Goal: Task Accomplishment & Management: Manage account settings

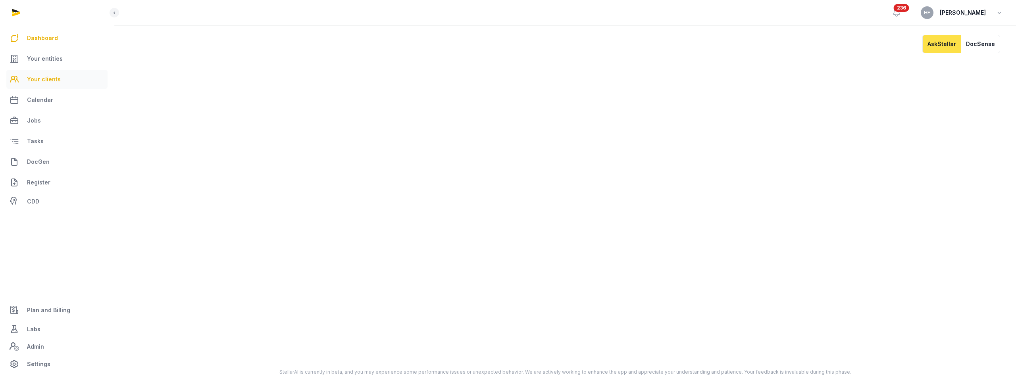
click at [54, 82] on span "Your clients" at bounding box center [44, 80] width 34 height 10
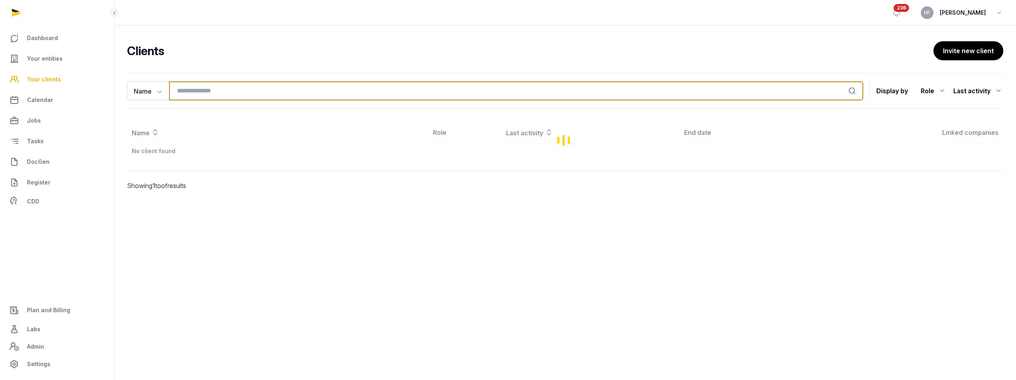
click at [229, 91] on input "search" at bounding box center [516, 90] width 694 height 19
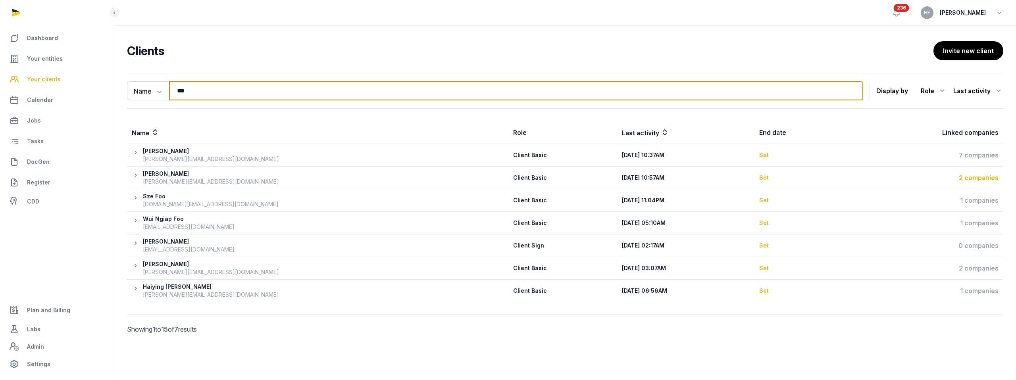
type input "***"
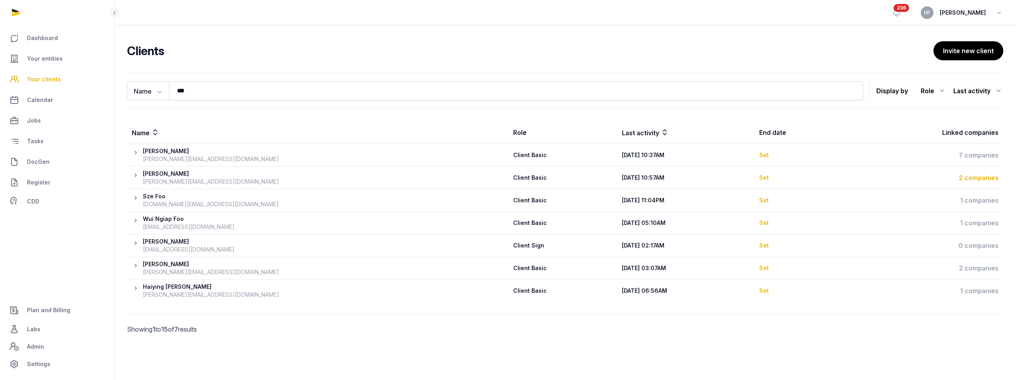
click at [981, 177] on div "2 companies" at bounding box center [923, 178] width 151 height 10
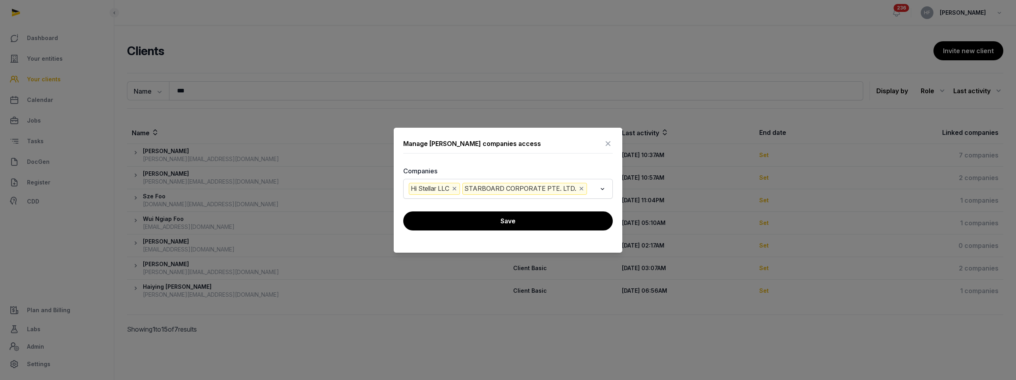
click at [592, 189] on input "Search for option" at bounding box center [593, 189] width 8 height 12
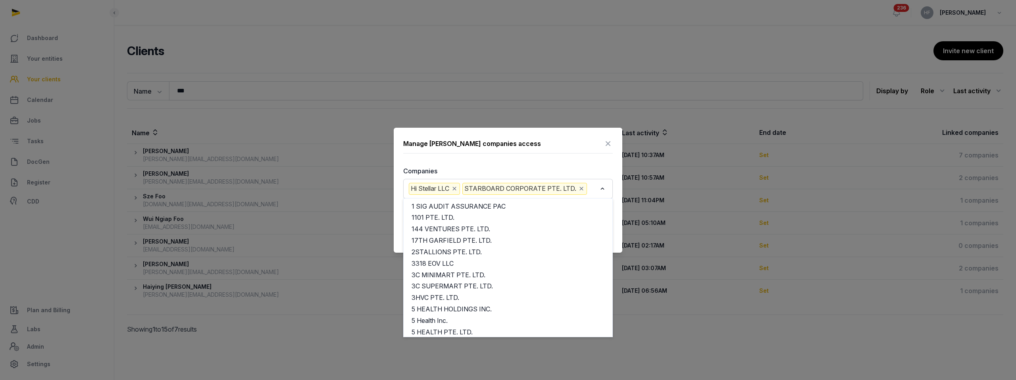
scroll to position [12801, 0]
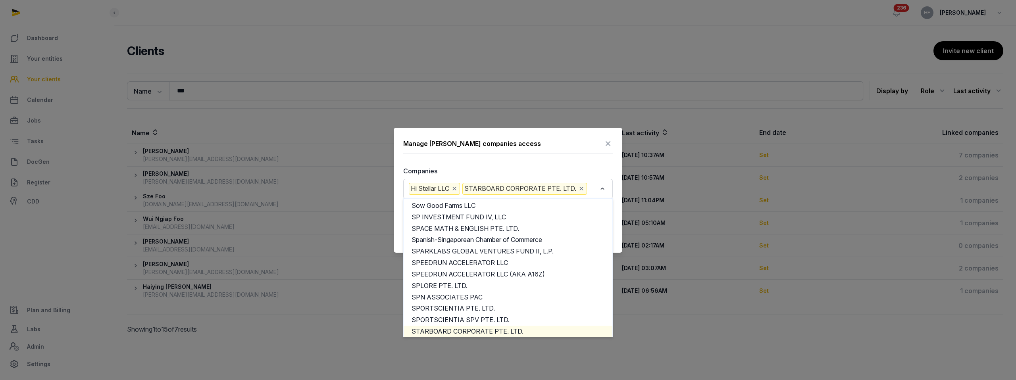
click at [608, 143] on icon at bounding box center [608, 143] width 10 height 13
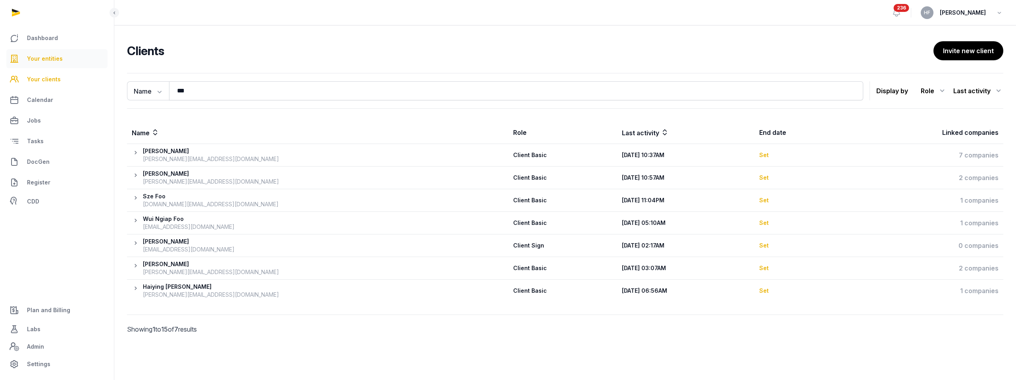
click at [59, 59] on span "Your entities" at bounding box center [45, 59] width 36 height 10
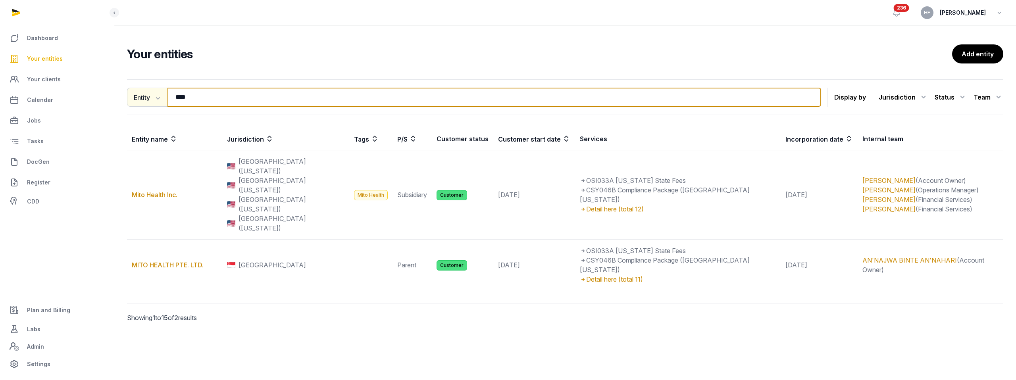
drag, startPoint x: 206, startPoint y: 96, endPoint x: 147, endPoint y: 96, distance: 58.8
click at [149, 96] on div "Entity Entity People Tags Services **** Search" at bounding box center [474, 97] width 694 height 19
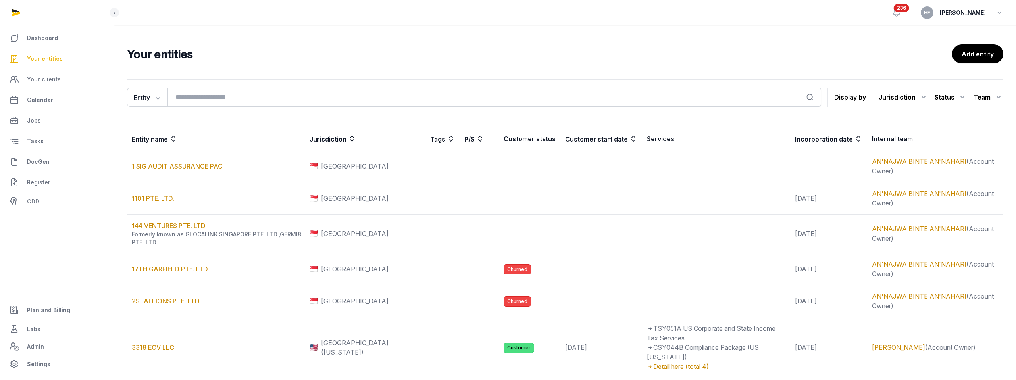
click at [64, 57] on link "Your entities" at bounding box center [56, 58] width 101 height 19
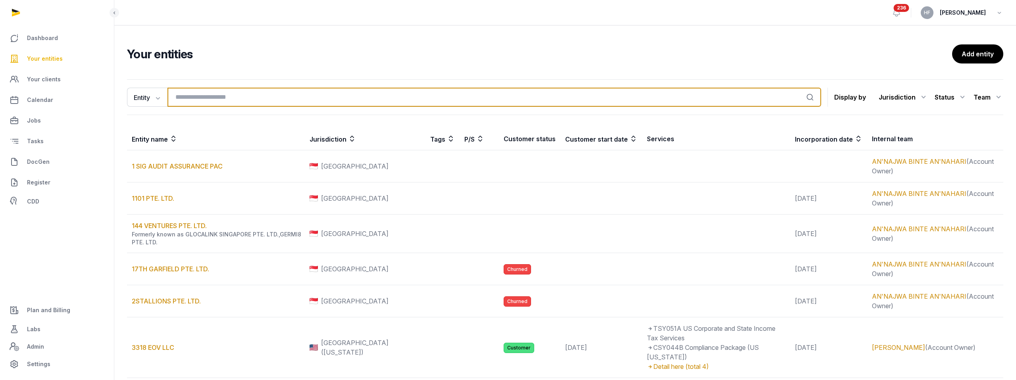
click at [211, 92] on input "search" at bounding box center [495, 97] width 654 height 19
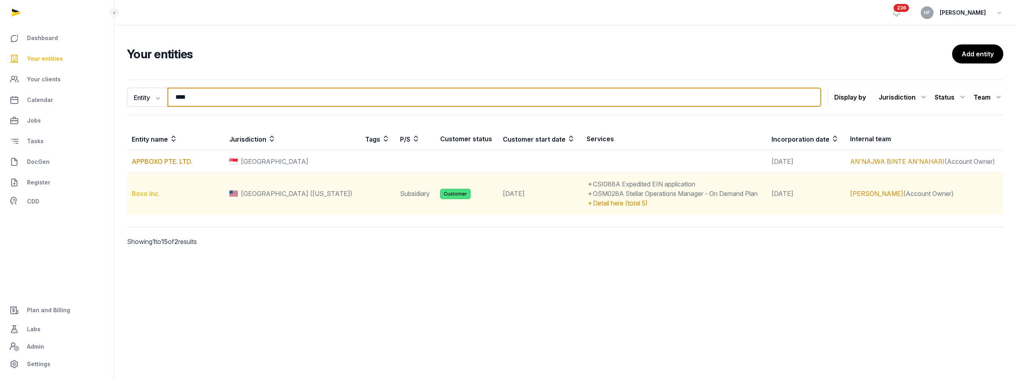
type input "****"
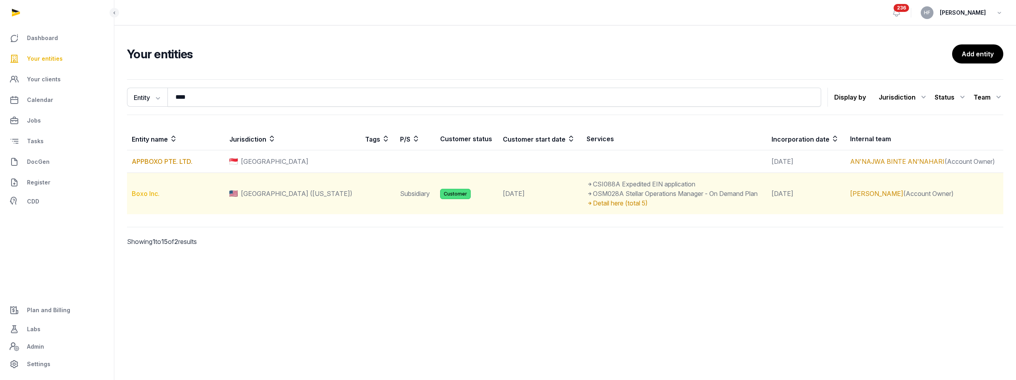
click at [151, 194] on link "Boxo Inc." at bounding box center [146, 194] width 28 height 8
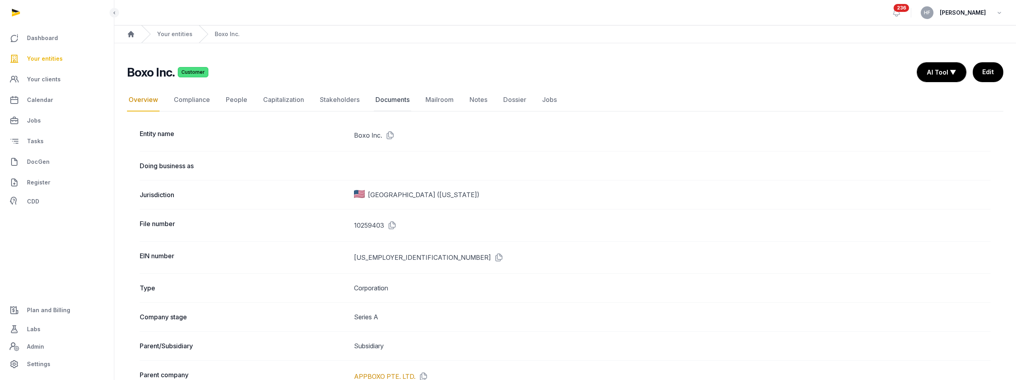
click at [395, 102] on link "Documents" at bounding box center [392, 100] width 37 height 23
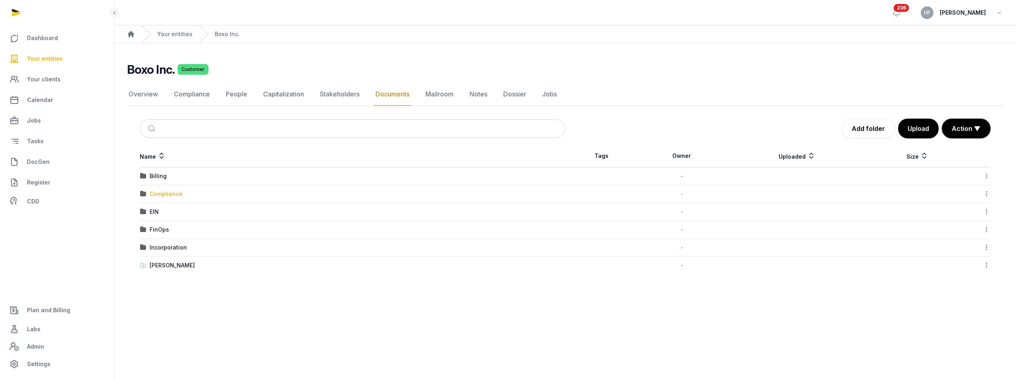
click at [177, 192] on div "Compliance" at bounding box center [166, 194] width 33 height 8
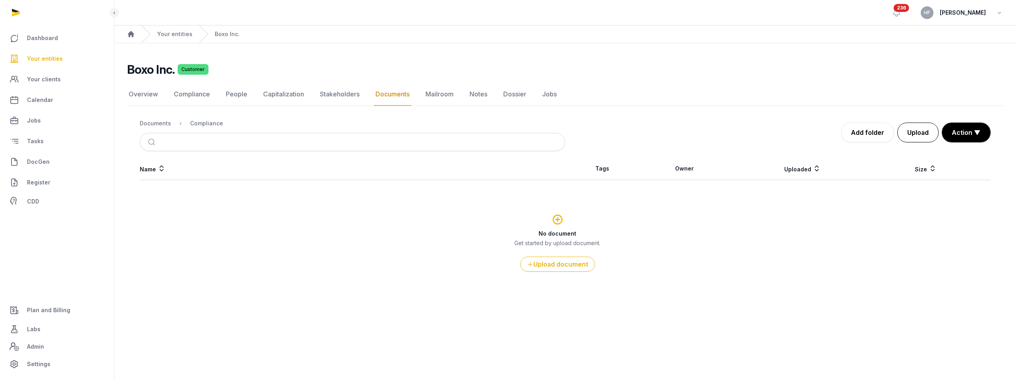
click at [926, 131] on button "Upload" at bounding box center [918, 133] width 41 height 20
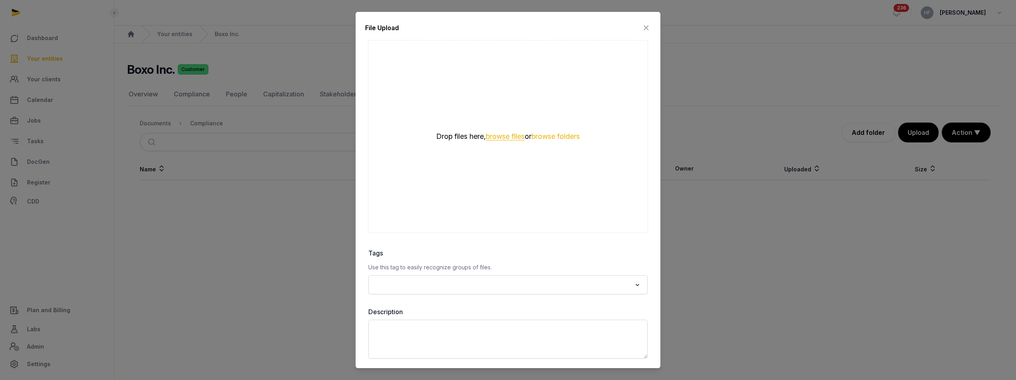
click at [514, 137] on button "browse files" at bounding box center [505, 137] width 39 height 8
click at [455, 283] on input "Search for option" at bounding box center [502, 284] width 258 height 11
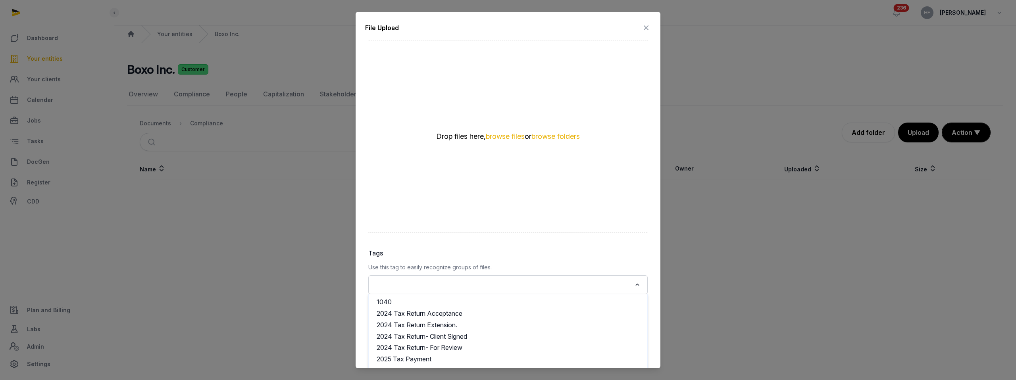
click at [472, 195] on div "Drop files here, browse files or browse folders" at bounding box center [508, 136] width 280 height 193
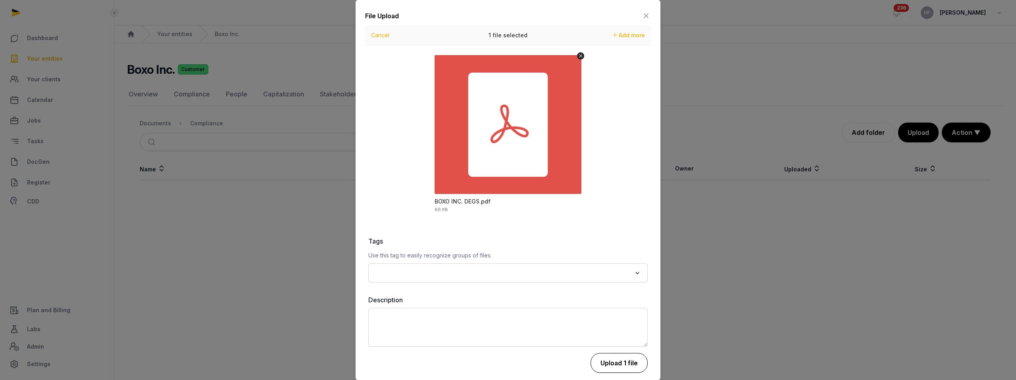
click at [619, 361] on button "Upload 1 file" at bounding box center [619, 363] width 57 height 20
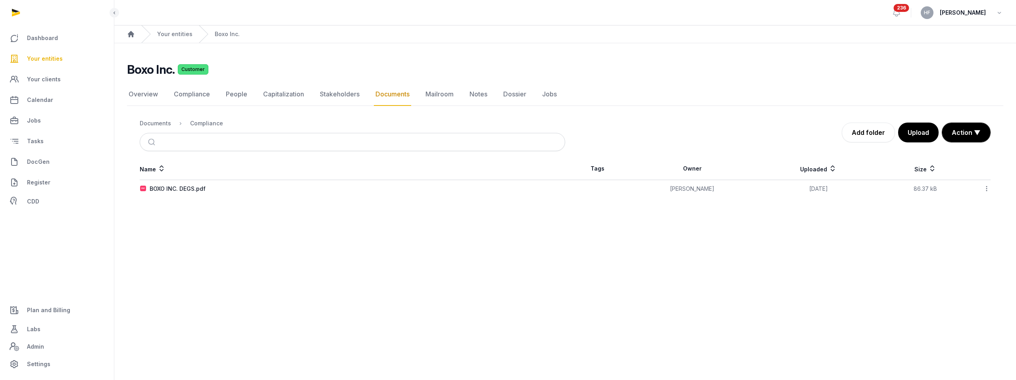
click at [988, 188] on icon at bounding box center [986, 189] width 7 height 8
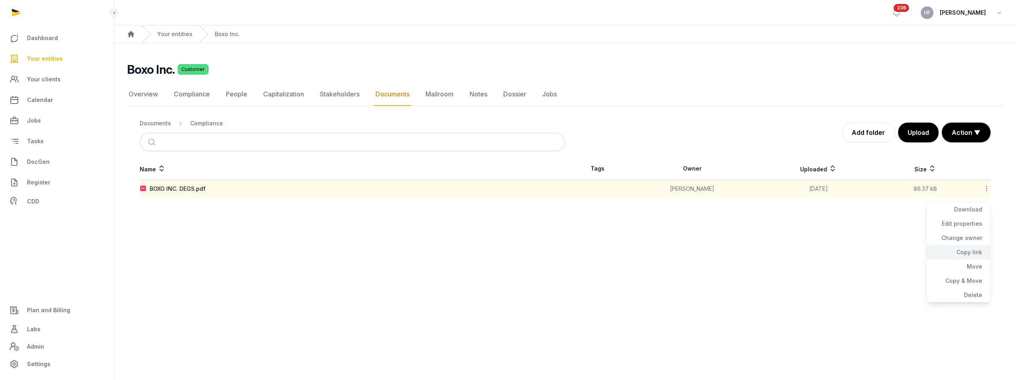
click at [970, 260] on div "Copy link" at bounding box center [959, 267] width 64 height 14
